Goal: Transaction & Acquisition: Book appointment/travel/reservation

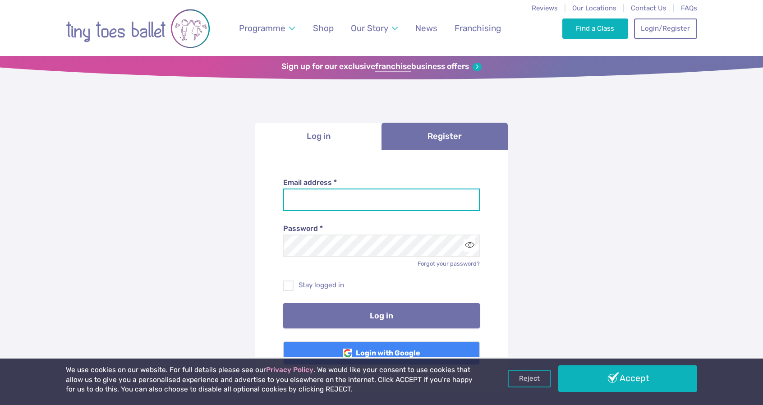
type input "**********"
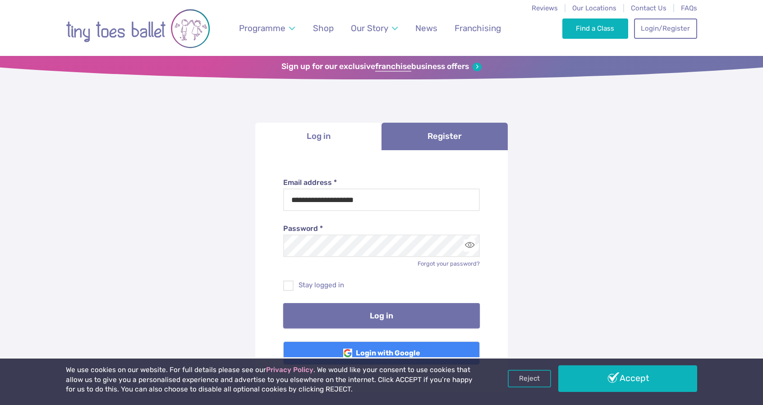
click at [372, 316] on button "Log in" at bounding box center [381, 315] width 197 height 25
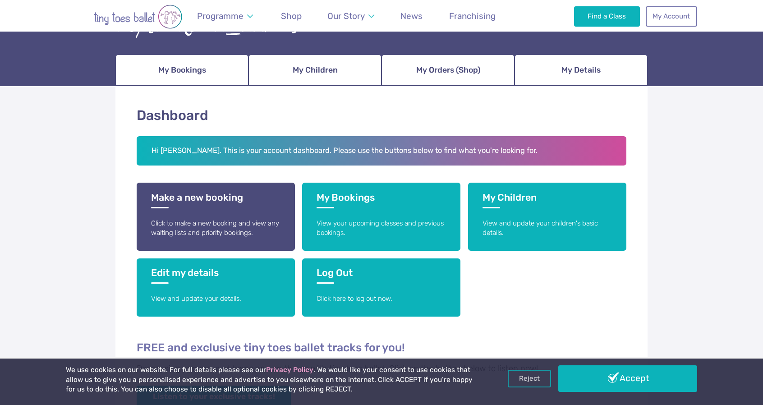
scroll to position [90, 0]
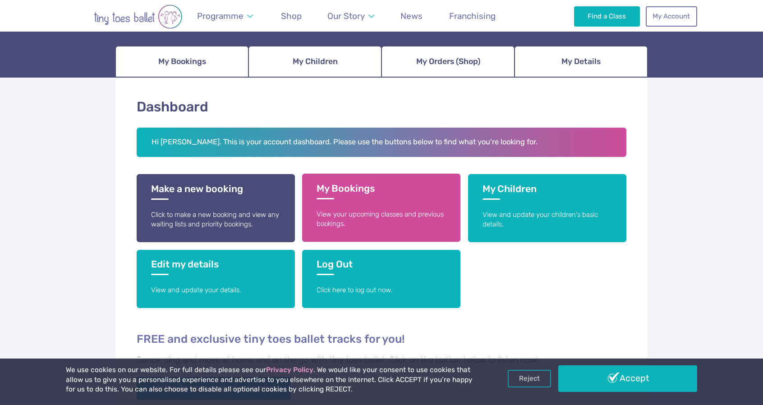
click at [372, 198] on h3 "My Bookings" at bounding box center [381, 191] width 129 height 17
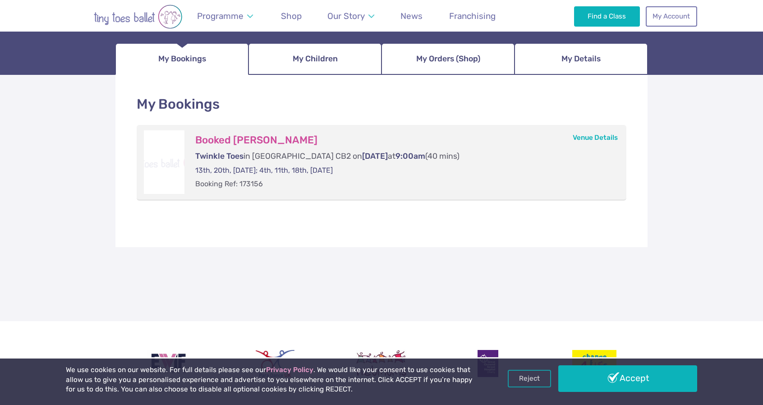
scroll to position [90, 0]
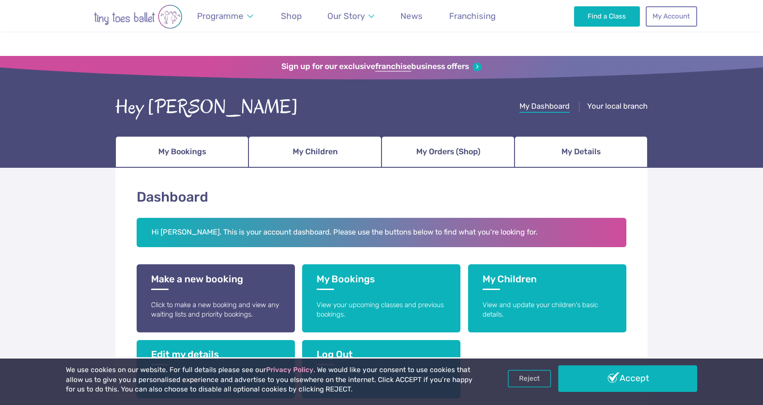
scroll to position [90, 0]
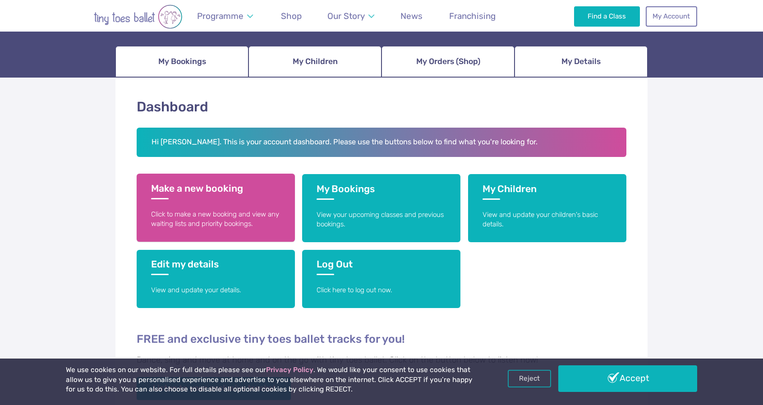
click at [211, 196] on h3 "Make a new booking" at bounding box center [215, 191] width 129 height 17
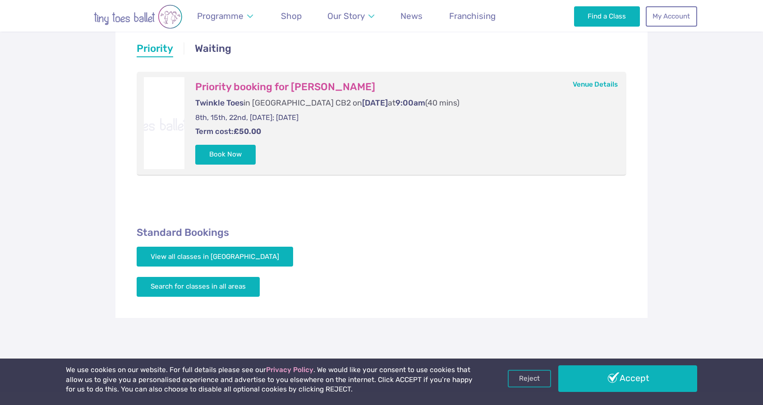
scroll to position [180, 0]
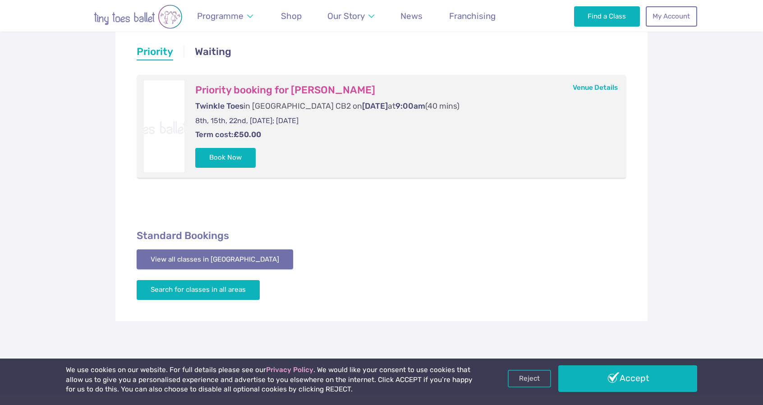
click at [222, 259] on link "View all classes in Cambridge" at bounding box center [215, 259] width 156 height 20
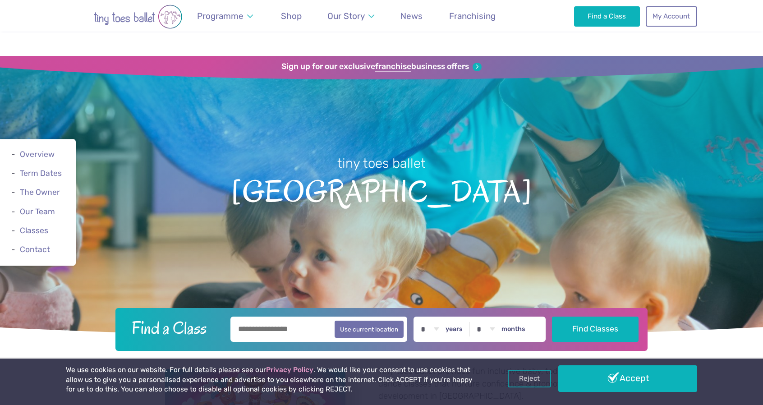
scroll to position [1512, 0]
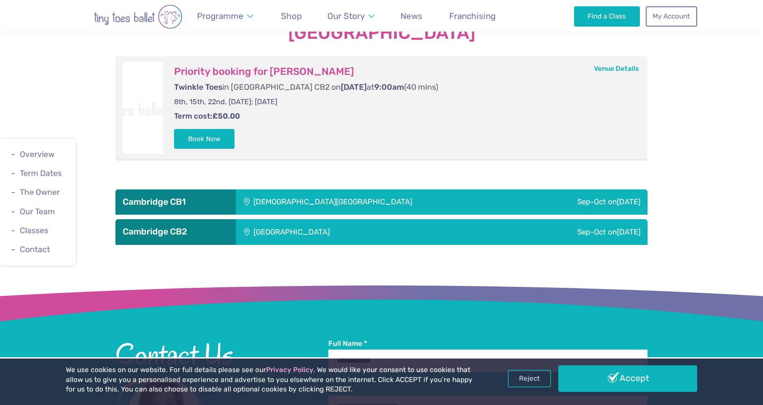
click at [167, 232] on h3 "Cambridge CB2" at bounding box center [176, 231] width 106 height 11
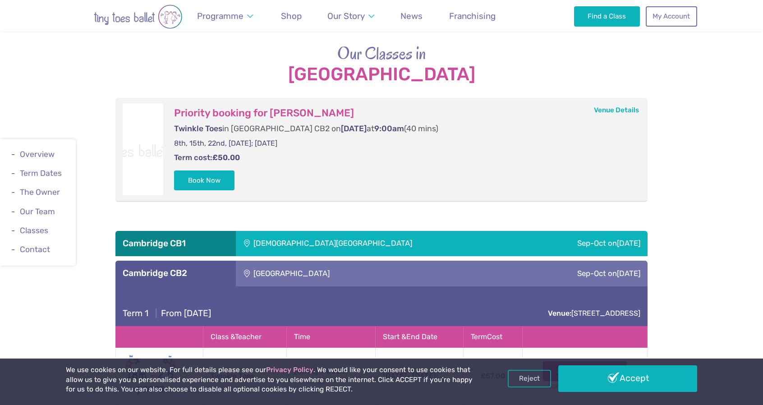
scroll to position [1467, 0]
